Goal: Task Accomplishment & Management: Manage account settings

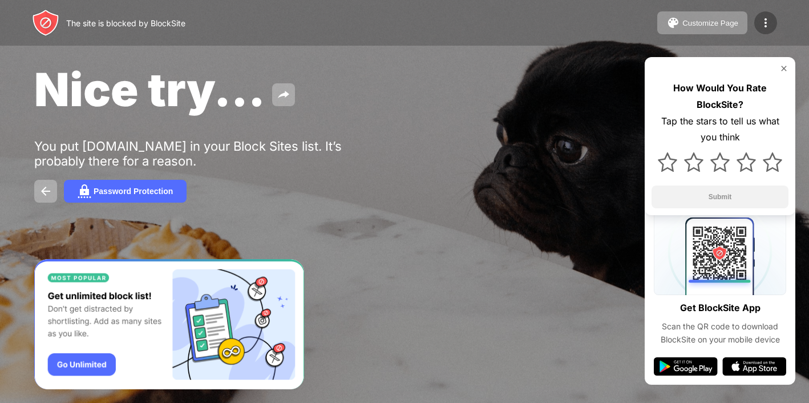
click at [767, 21] on img at bounding box center [766, 23] width 14 height 14
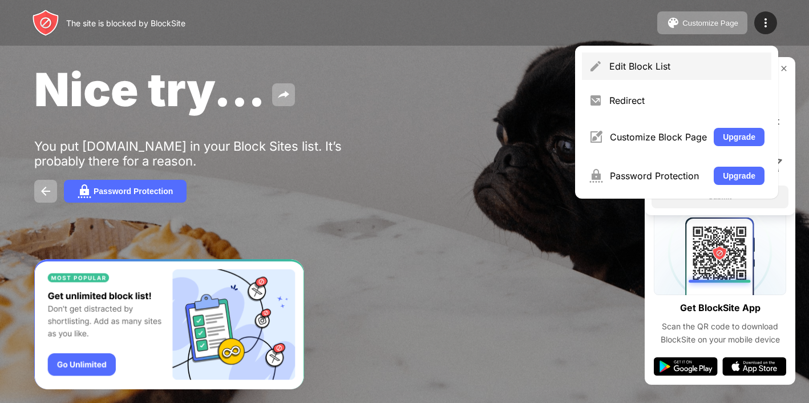
click at [606, 59] on div "Edit Block List" at bounding box center [676, 65] width 189 height 27
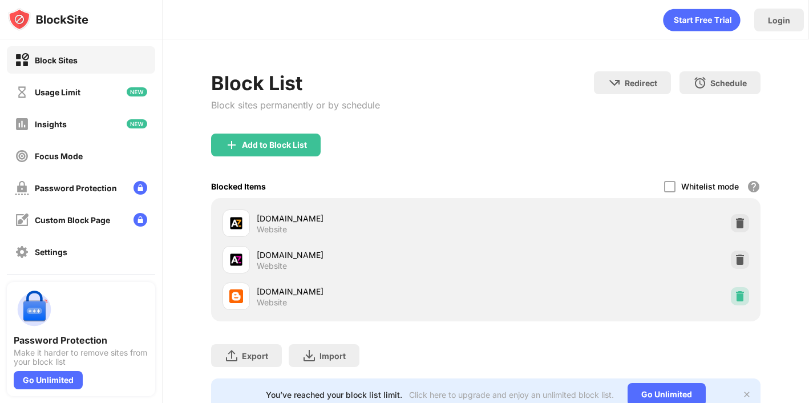
click at [741, 298] on img at bounding box center [739, 295] width 11 height 11
click at [741, 222] on img at bounding box center [739, 222] width 11 height 11
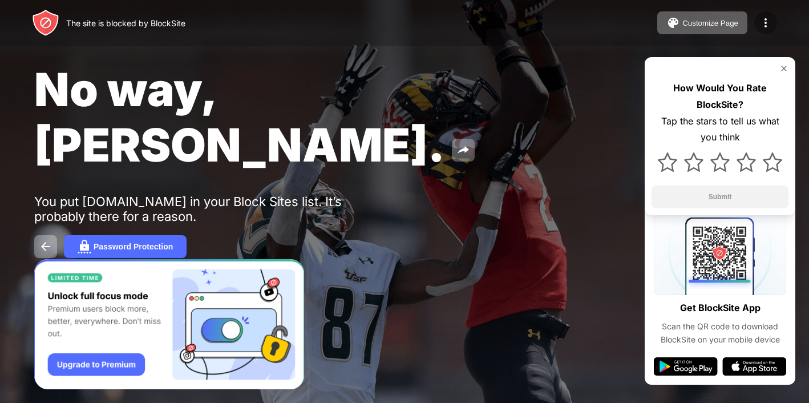
click at [769, 25] on img at bounding box center [766, 23] width 14 height 14
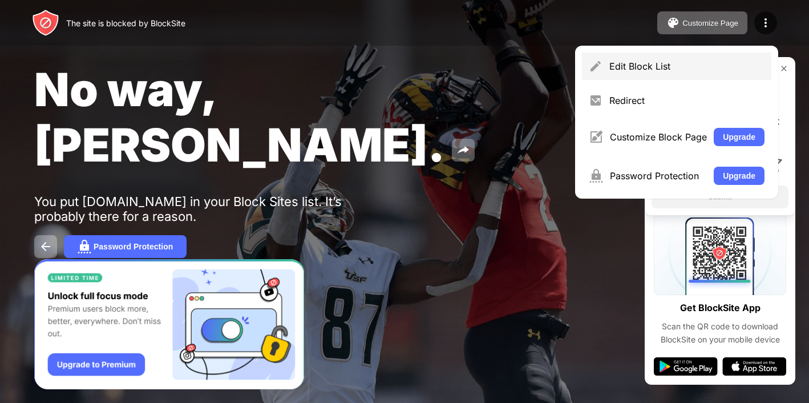
click at [625, 61] on div "Edit Block List" at bounding box center [686, 65] width 155 height 11
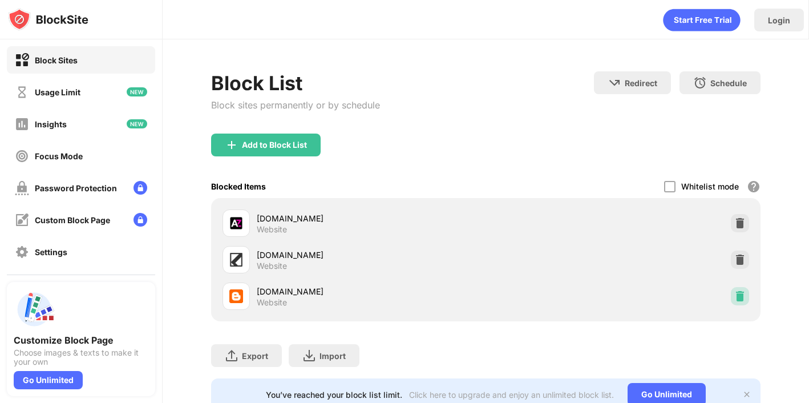
click at [744, 299] on img at bounding box center [739, 295] width 11 height 11
